Goal: Information Seeking & Learning: Learn about a topic

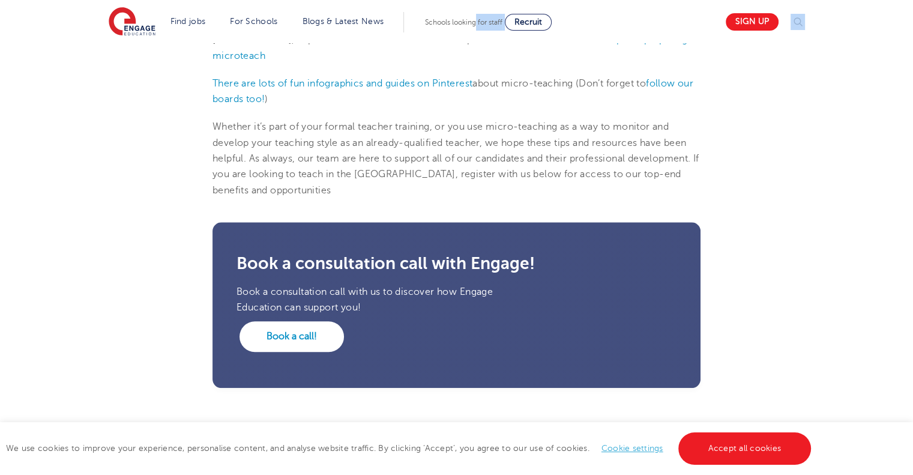
scroll to position [916, 0]
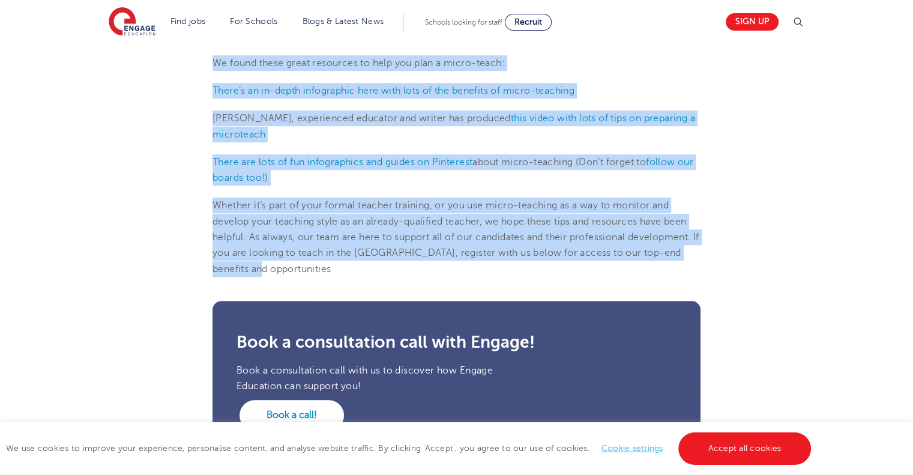
drag, startPoint x: 211, startPoint y: 177, endPoint x: 337, endPoint y: 270, distance: 156.6
click at [252, 119] on p "[PERSON_NAME], experienced educator and writer has produced this video with lot…" at bounding box center [457, 126] width 488 height 32
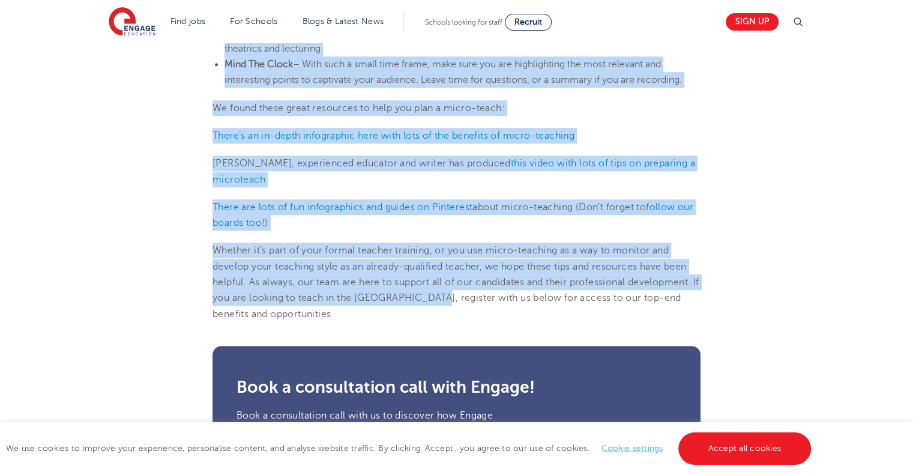
scroll to position [908, 0]
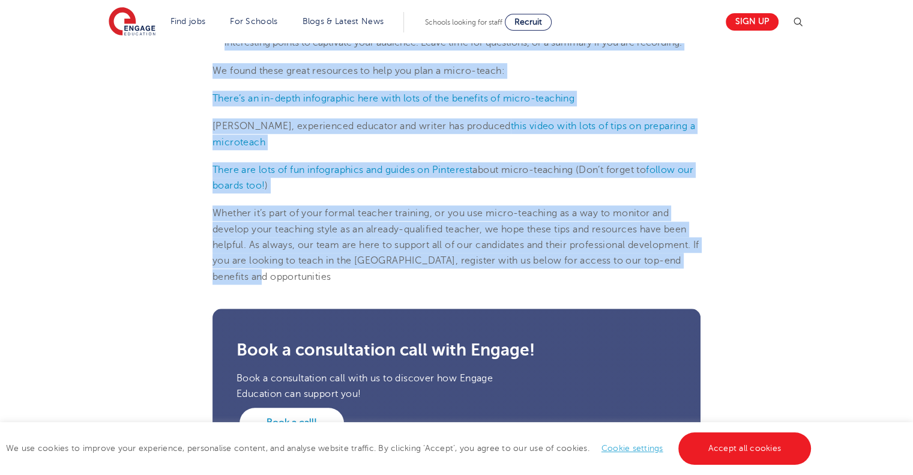
drag, startPoint x: 208, startPoint y: 190, endPoint x: 430, endPoint y: 279, distance: 239.2
copy section "Loremipsumdol: Sit Ametcon Adipisci Elitseddo Eius Te Incididun Utlaboree Do ma…"
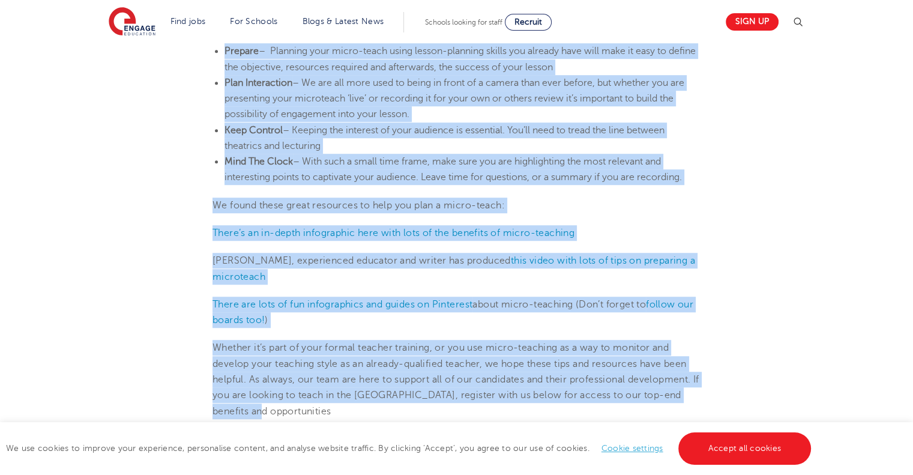
scroll to position [771, 0]
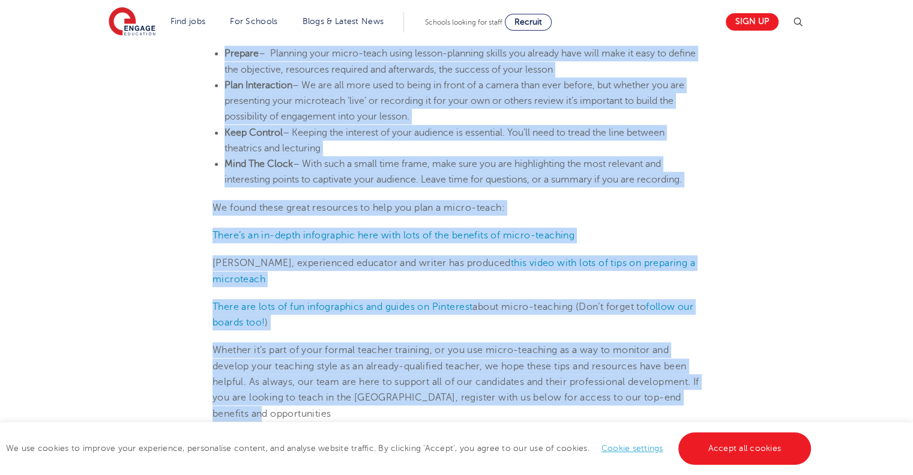
click at [792, 240] on section "[DATE] Microteaching: The Teacher Training Technique That Is Practiced Worldwid…" at bounding box center [456, 101] width 728 height 1081
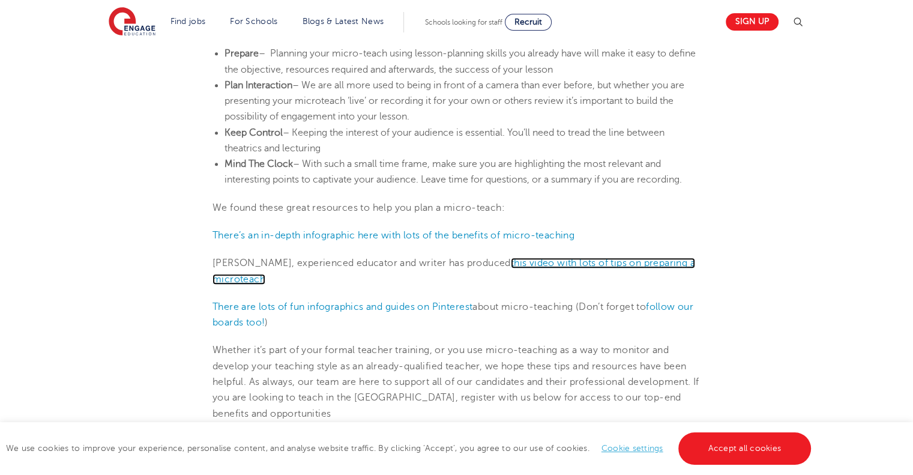
click at [579, 258] on link "this video with lots of tips on preparing a microteach" at bounding box center [454, 271] width 483 height 26
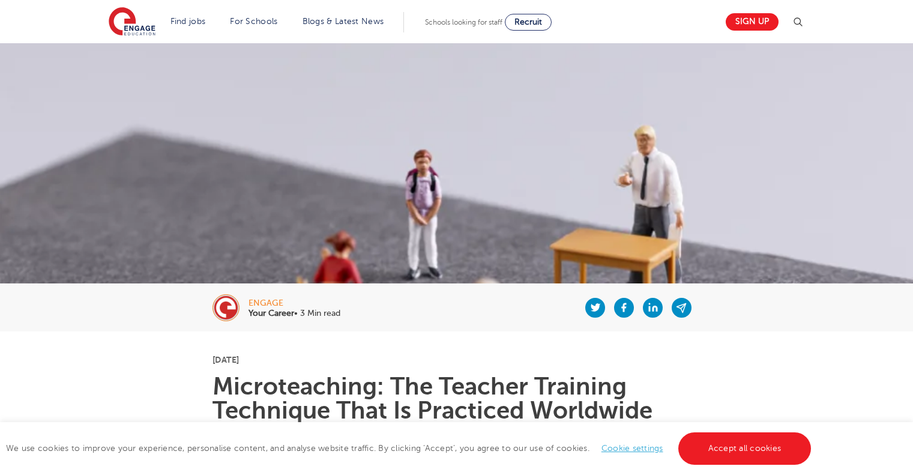
scroll to position [771, 0]
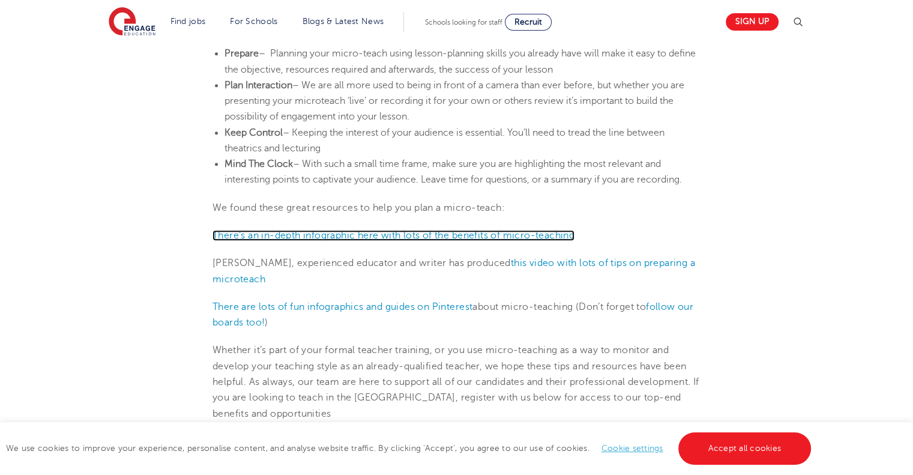
click at [348, 237] on link "There’s an in-depth infographic here with lots of the benefits of micro-teaching" at bounding box center [394, 235] width 362 height 11
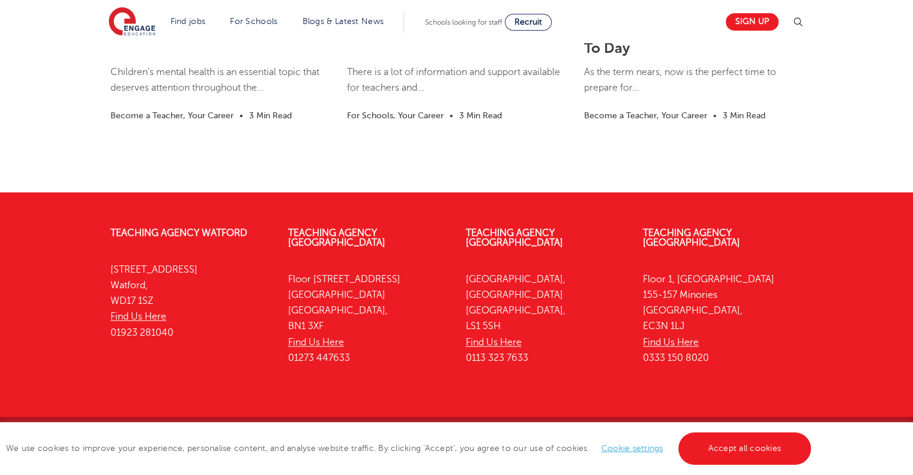
scroll to position [1646, 0]
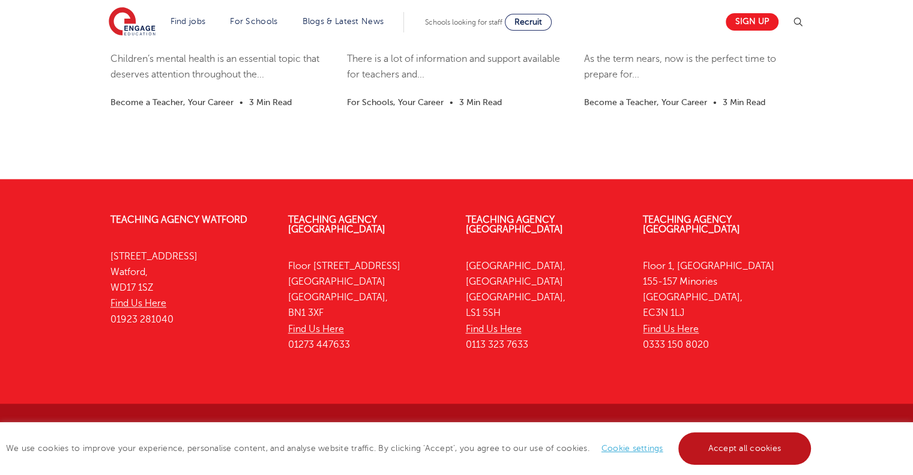
click at [772, 446] on link "Accept all cookies" at bounding box center [744, 448] width 133 height 32
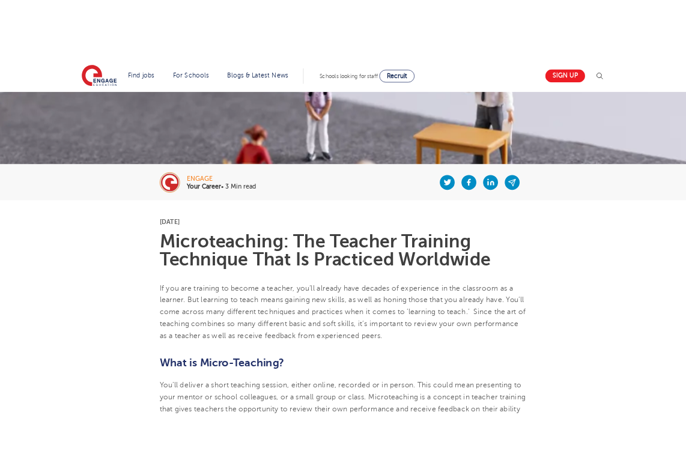
scroll to position [0, 0]
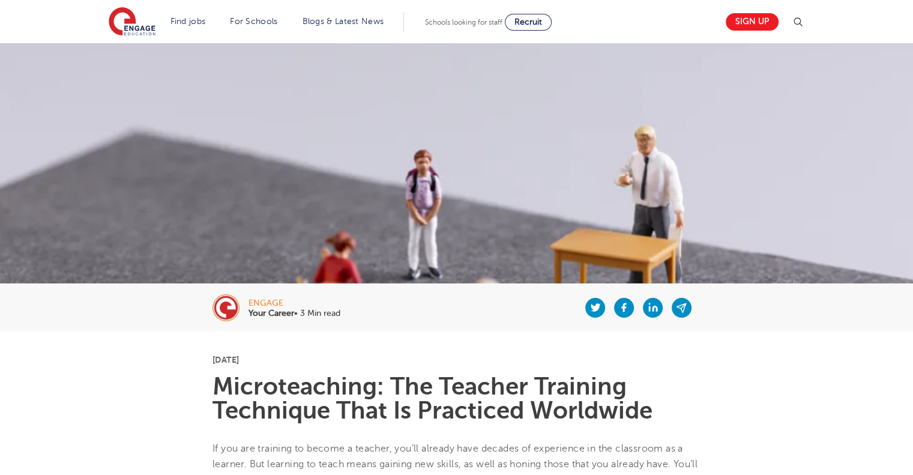
drag, startPoint x: 250, startPoint y: 300, endPoint x: 285, endPoint y: 303, distance: 35.0
click at [285, 303] on div "engage" at bounding box center [295, 303] width 92 height 8
copy div "engage"
